Goal: Task Accomplishment & Management: Use online tool/utility

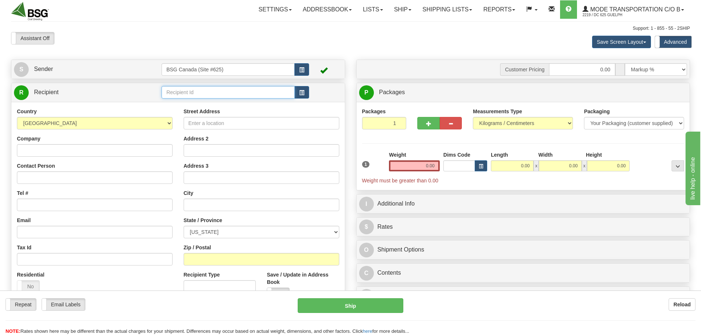
click at [208, 92] on input "text" at bounding box center [228, 92] width 133 height 13
click at [205, 105] on div "ANALOG BREWING CO" at bounding box center [227, 104] width 126 height 8
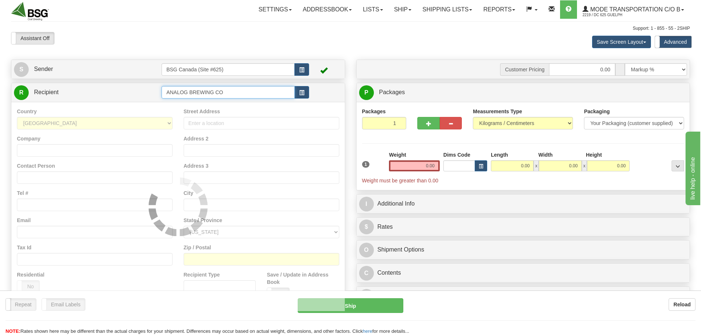
type input "ANALOG BREWING CO"
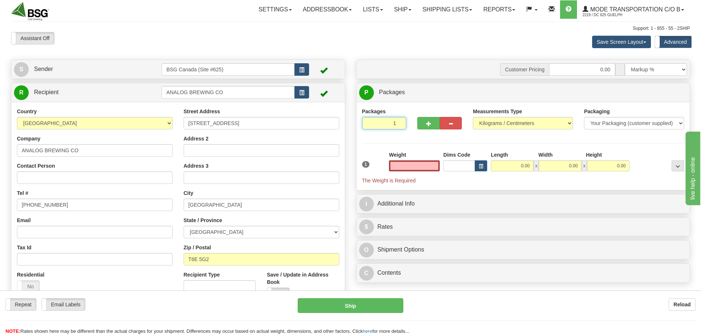
type input "0.00"
drag, startPoint x: 388, startPoint y: 125, endPoint x: 446, endPoint y: 122, distance: 57.9
click at [405, 124] on input "1" at bounding box center [384, 123] width 45 height 13
type input "4"
drag, startPoint x: 420, startPoint y: 167, endPoint x: 540, endPoint y: 172, distance: 119.8
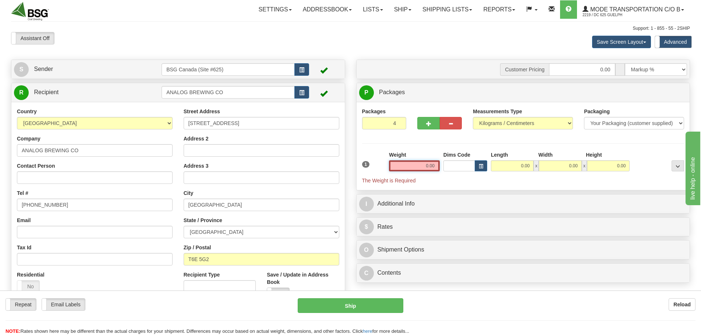
click at [515, 171] on div "Packages 4 1 Measurements Type" at bounding box center [523, 146] width 323 height 77
click at [427, 169] on input "0.00" at bounding box center [414, 166] width 51 height 11
drag, startPoint x: 427, startPoint y: 166, endPoint x: 481, endPoint y: 169, distance: 54.2
click at [474, 168] on div "1 Total Weight Dims Code x x" at bounding box center [523, 167] width 326 height 33
click at [424, 166] on input "text" at bounding box center [414, 166] width 51 height 11
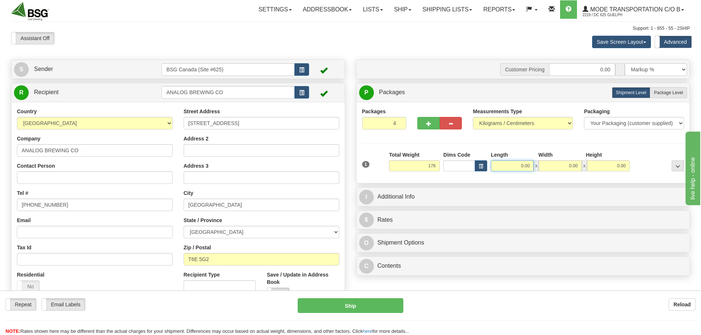
type input "176.00"
drag, startPoint x: 518, startPoint y: 168, endPoint x: 588, endPoint y: 172, distance: 69.3
click at [584, 172] on div "1 Total Weight 176.00 Dims Code" at bounding box center [523, 164] width 326 height 26
type input "10.00"
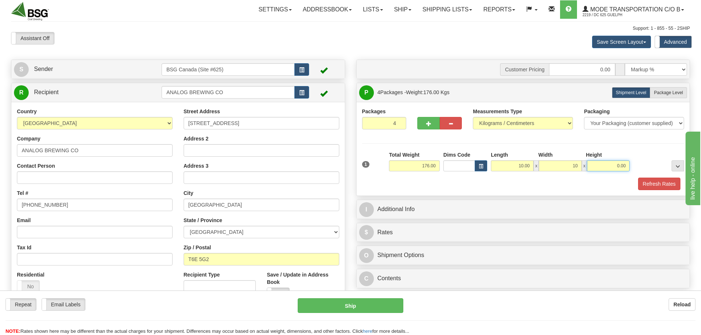
type input "10.00"
click at [653, 184] on button "Refresh Rates" at bounding box center [660, 184] width 42 height 13
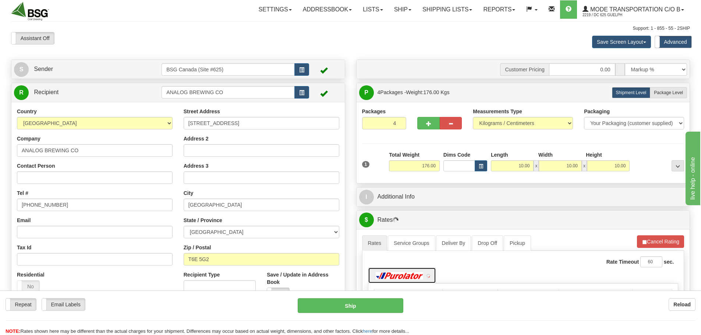
click at [415, 277] on img at bounding box center [400, 275] width 52 height 7
click at [401, 280] on link at bounding box center [399, 276] width 63 height 16
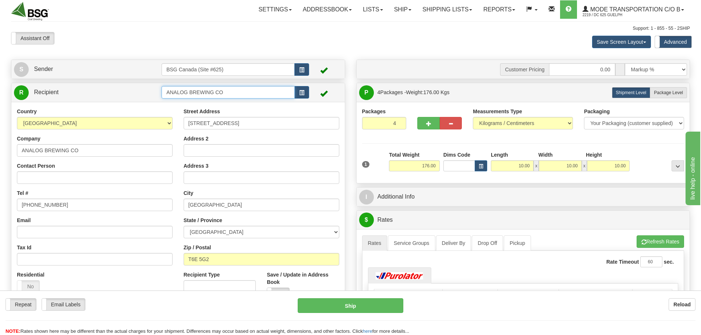
drag, startPoint x: 41, startPoint y: 82, endPoint x: 0, endPoint y: 79, distance: 41.3
click at [0, 76] on div "Toggle navigation Settings Shipping Preferences Fields Preferences New" at bounding box center [350, 239] width 701 height 478
click at [189, 104] on div "LA [PERSON_NAME]" at bounding box center [227, 104] width 126 height 8
type input "LA [PERSON_NAME]"
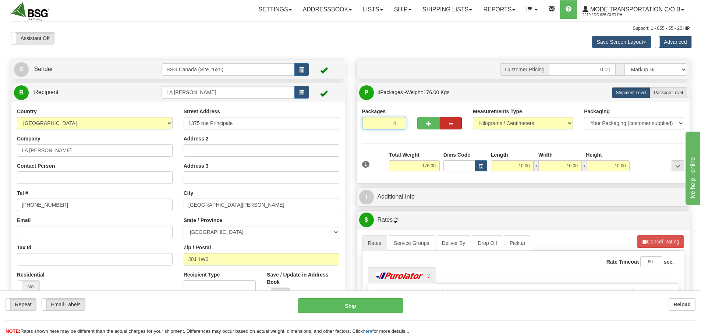
drag, startPoint x: 388, startPoint y: 122, endPoint x: 461, endPoint y: 126, distance: 72.7
click at [422, 121] on div "Packages 4 1" at bounding box center [524, 122] width 334 height 28
type input "1"
drag, startPoint x: 419, startPoint y: 166, endPoint x: 581, endPoint y: 175, distance: 162.6
click at [547, 176] on div "1 Weight 176.00 Dims Code x" at bounding box center [523, 164] width 326 height 26
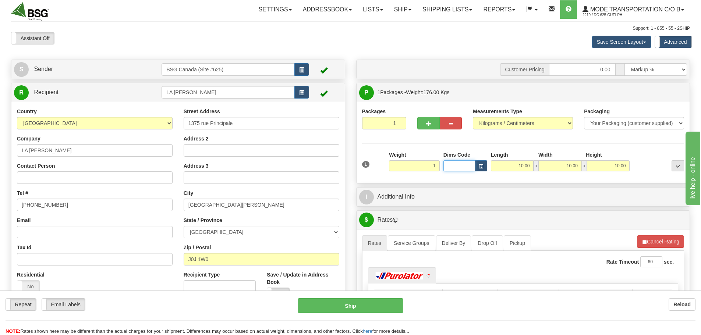
type input "1.00"
click at [651, 13] on link "Mode Transportation c/o B 2219 / DC 625 Guelph" at bounding box center [633, 9] width 113 height 18
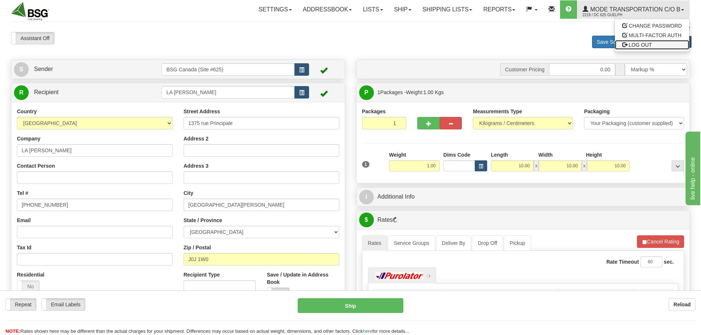
click at [643, 44] on span "LOG OUT" at bounding box center [640, 45] width 23 height 6
